Goal: Information Seeking & Learning: Learn about a topic

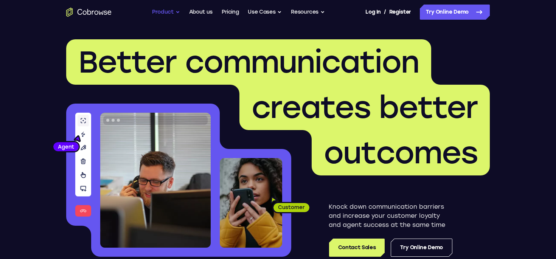
click at [171, 14] on button "Product" at bounding box center [166, 12] width 28 height 15
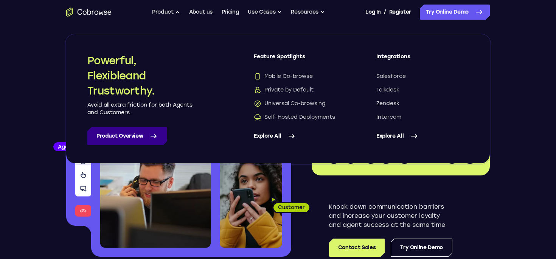
click at [144, 139] on link "Product Overview" at bounding box center [127, 136] width 80 height 18
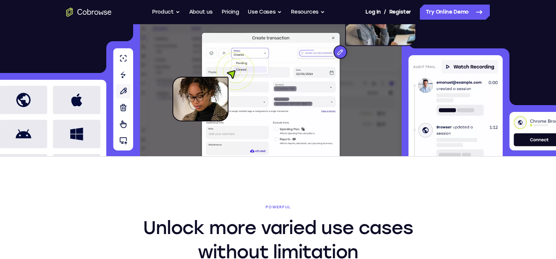
scroll to position [95, 0]
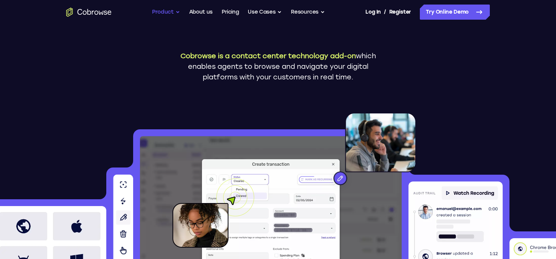
click at [172, 12] on button "Product" at bounding box center [166, 12] width 28 height 15
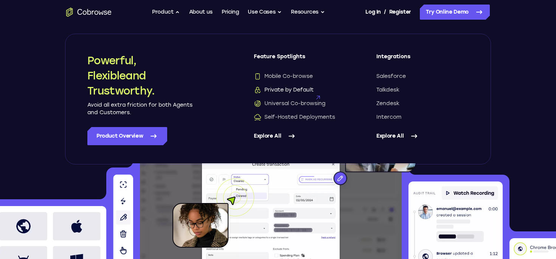
click at [284, 89] on span "Private by Default" at bounding box center [284, 90] width 60 height 8
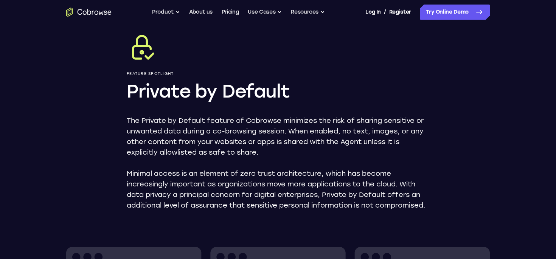
scroll to position [57, 0]
